Goal: Task Accomplishment & Management: Manage account settings

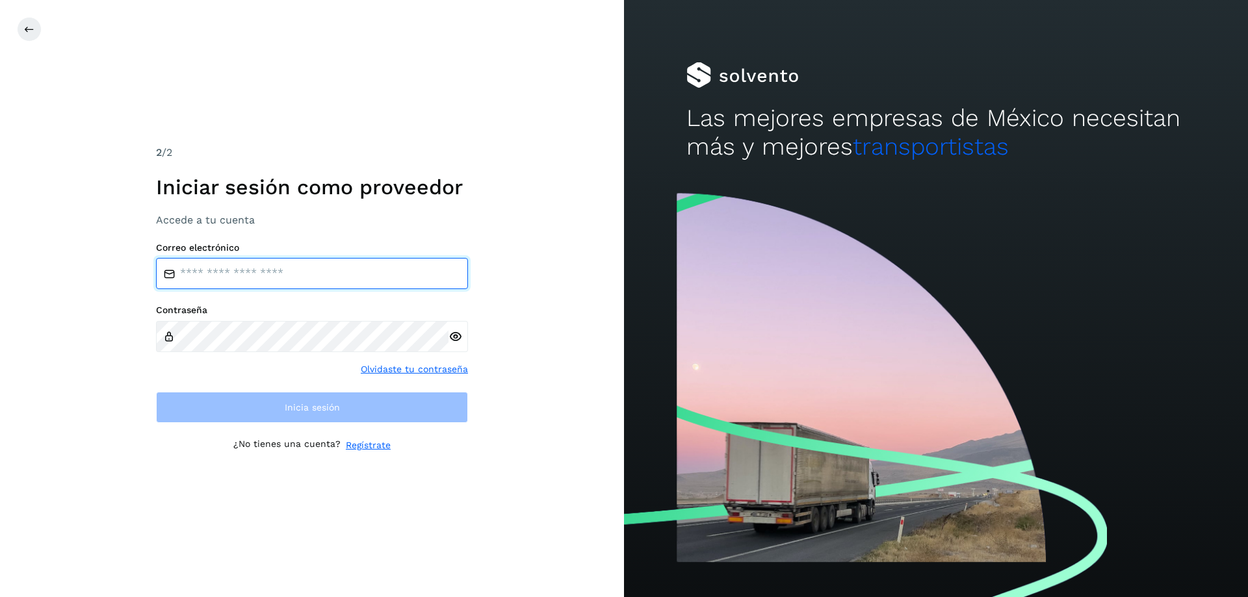
click at [287, 275] on input "email" at bounding box center [312, 273] width 312 height 31
type input "**********"
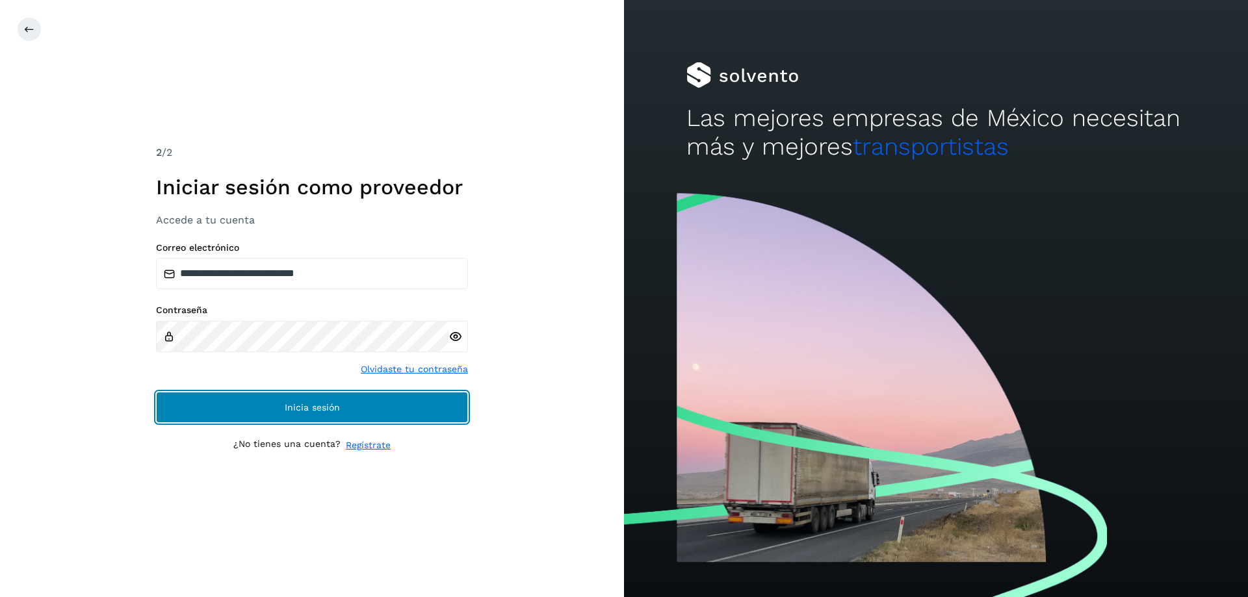
click at [297, 412] on span "Inicia sesión" at bounding box center [312, 407] width 55 height 9
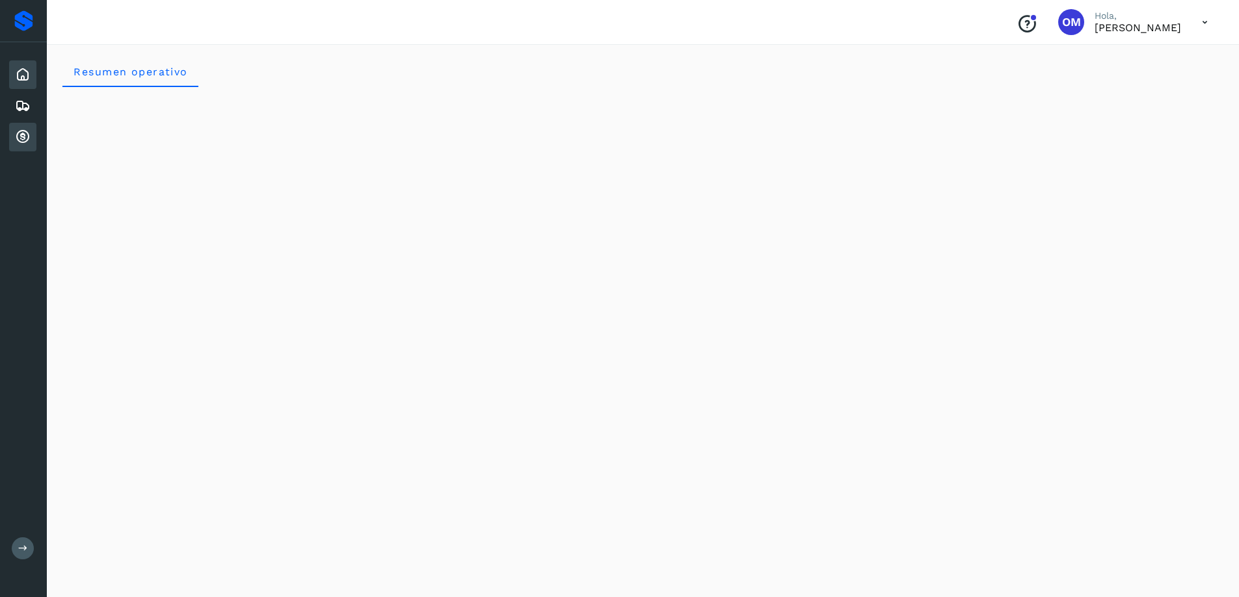
click at [21, 134] on icon at bounding box center [23, 137] width 16 height 16
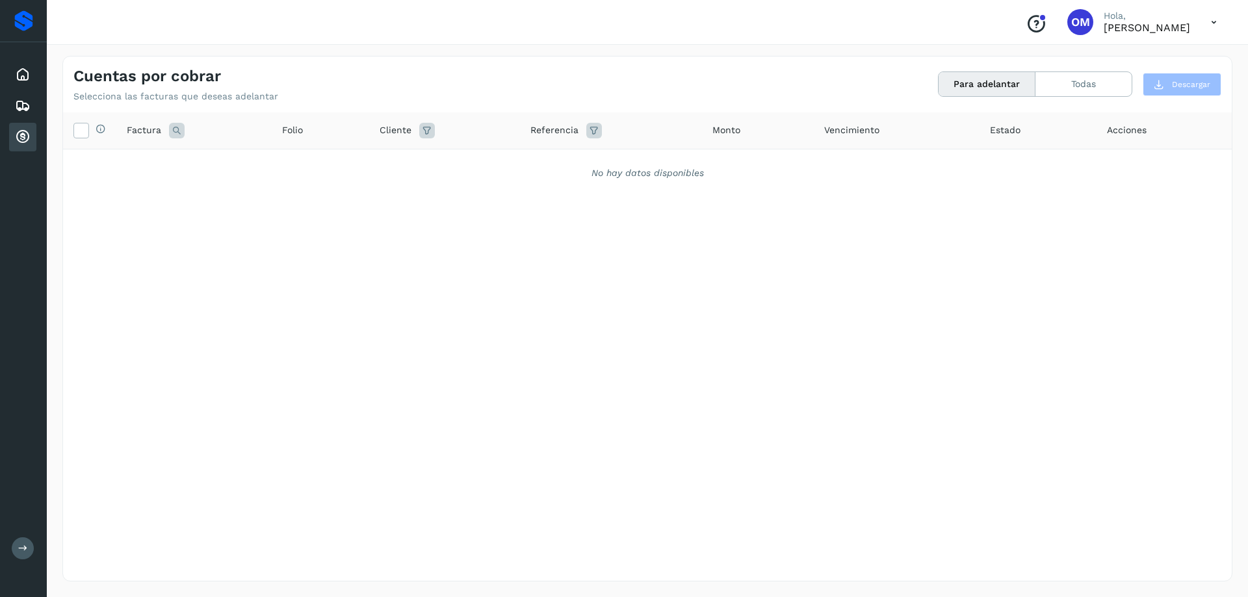
click at [1214, 18] on icon at bounding box center [1214, 22] width 27 height 27
click at [1141, 64] on div "Cerrar sesión" at bounding box center [1149, 58] width 155 height 25
